Goal: Navigation & Orientation: Understand site structure

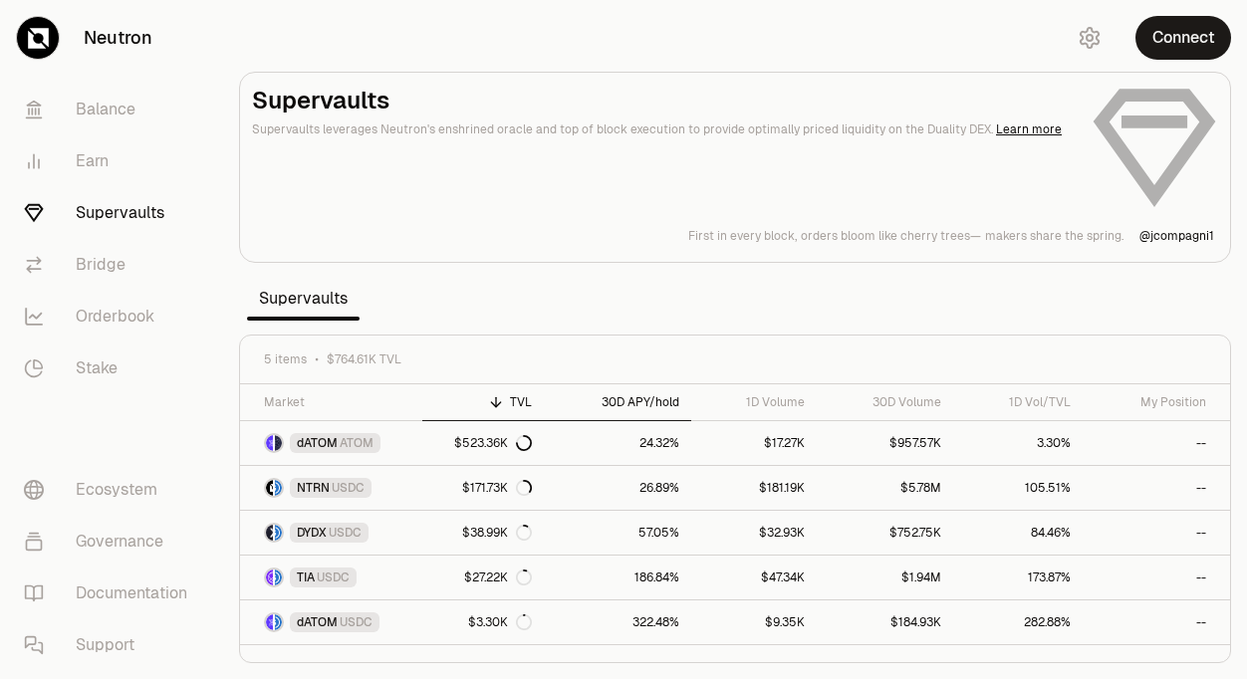
click at [623, 407] on div "30D APY/hold" at bounding box center [617, 402] width 123 height 16
click at [523, 407] on div "TVL" at bounding box center [483, 402] width 98 height 16
click at [117, 102] on link "Balance" at bounding box center [111, 110] width 207 height 52
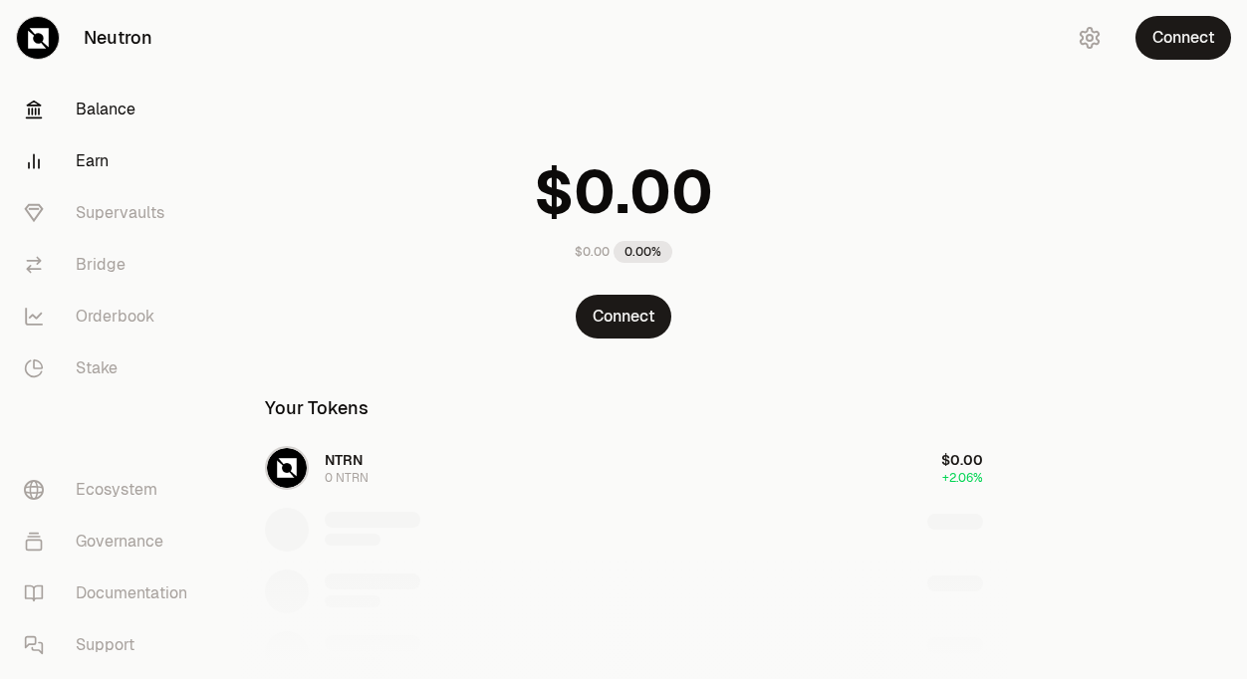
click at [99, 165] on link "Earn" at bounding box center [111, 161] width 207 height 52
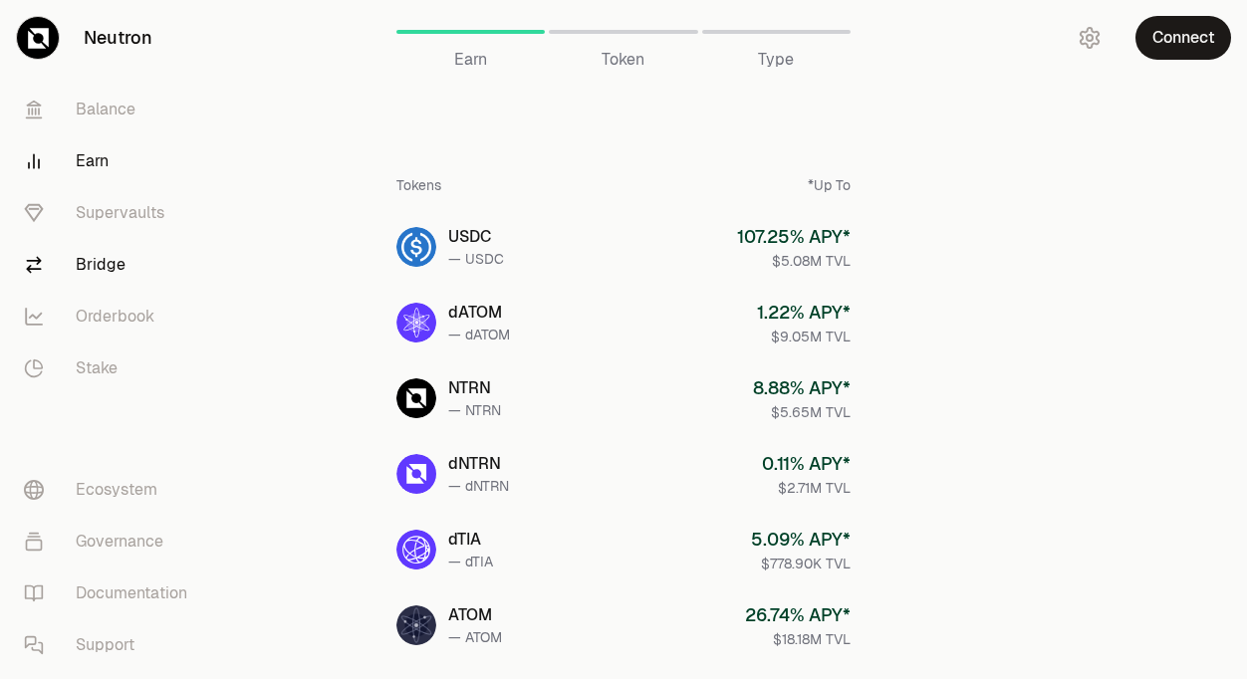
click at [109, 256] on link "Bridge" at bounding box center [111, 265] width 207 height 52
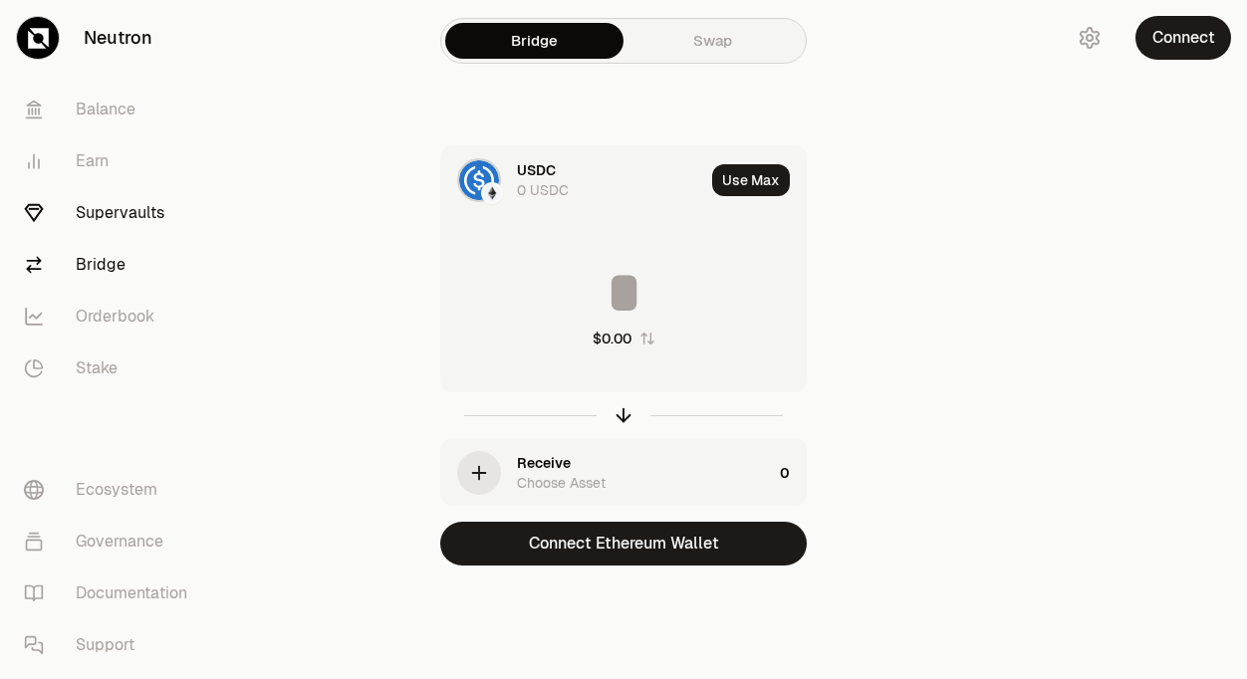
click at [132, 218] on link "Supervaults" at bounding box center [111, 213] width 207 height 52
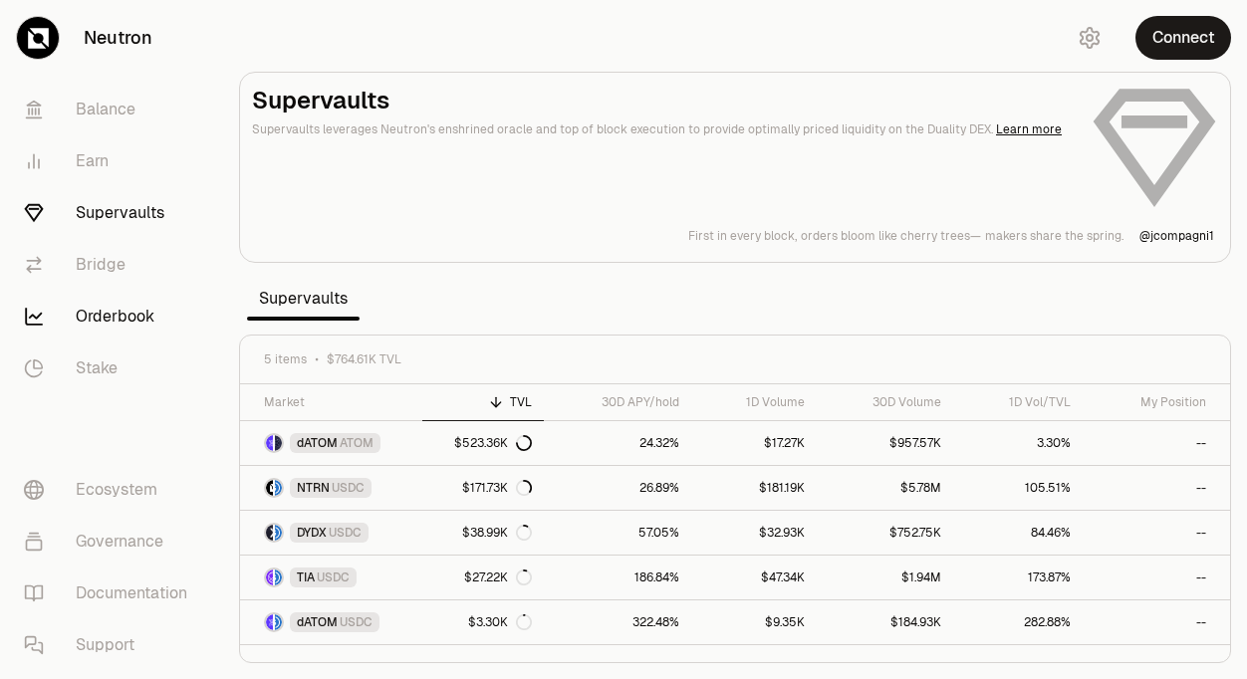
click at [150, 328] on link "Orderbook" at bounding box center [111, 317] width 207 height 52
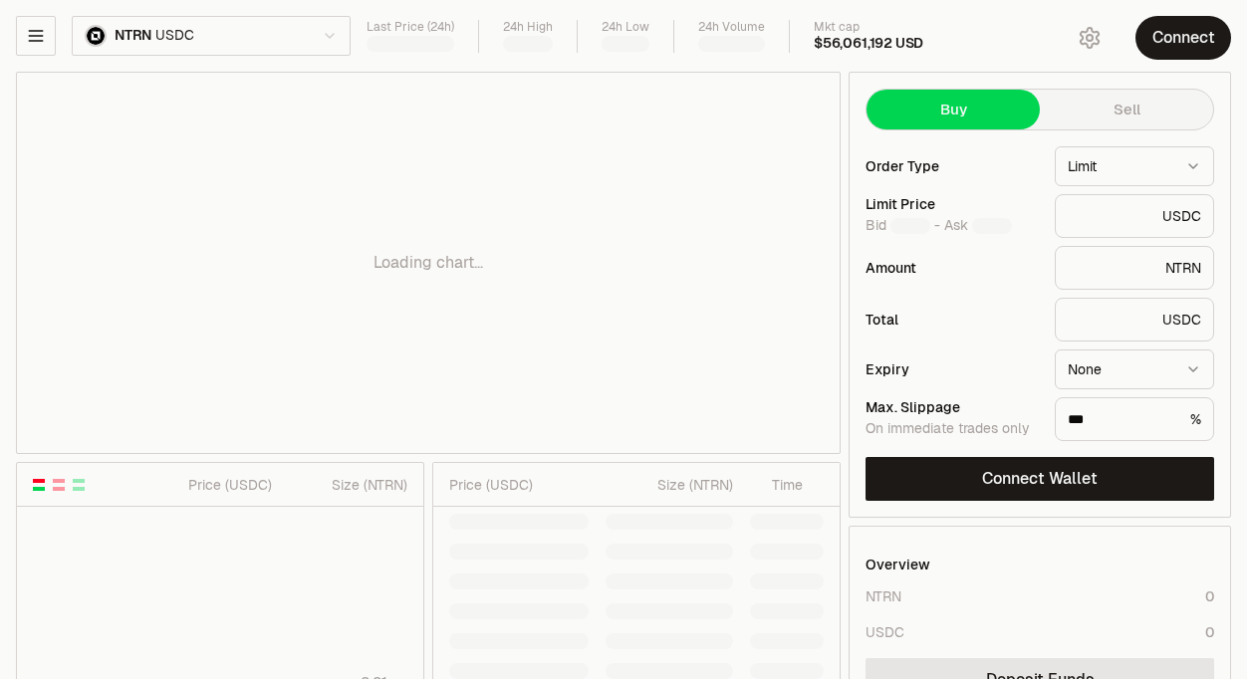
type input "********"
